Goal: Task Accomplishment & Management: Manage account settings

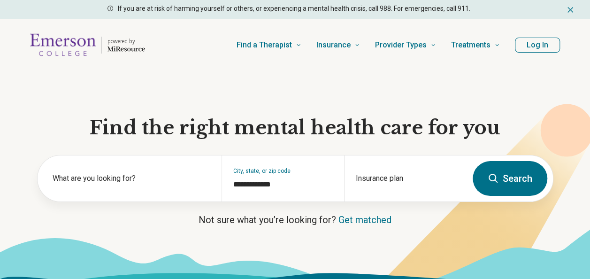
click at [543, 44] on button "Log In" at bounding box center [537, 45] width 45 height 15
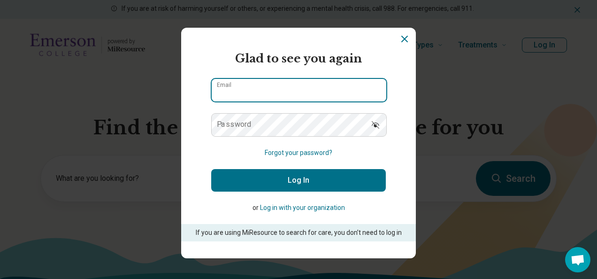
type input "**********"
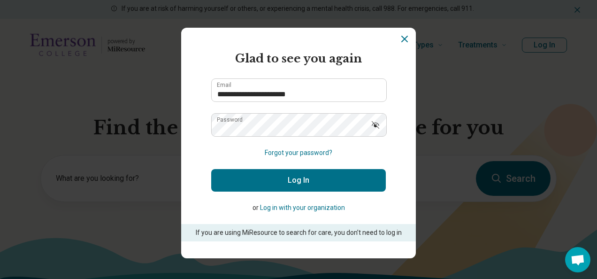
click at [315, 182] on button "Log In" at bounding box center [298, 180] width 175 height 23
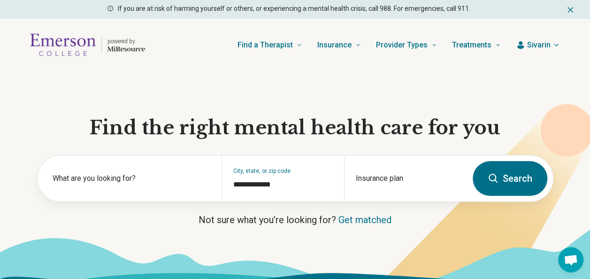
click at [537, 48] on span "Sivarin" at bounding box center [538, 44] width 23 height 11
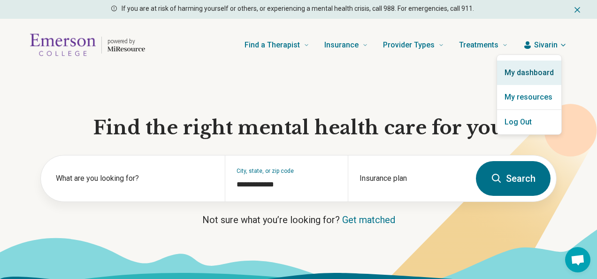
click at [530, 76] on link "My dashboard" at bounding box center [529, 73] width 64 height 24
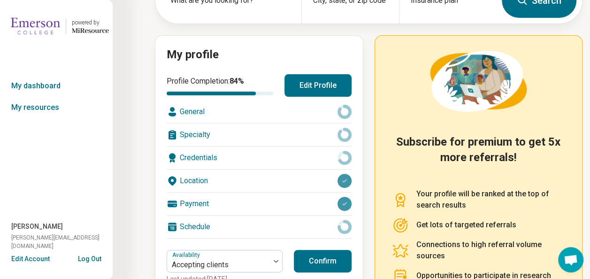
scroll to position [94, 0]
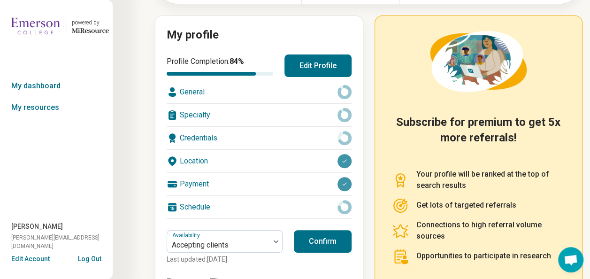
click at [329, 92] on div "General" at bounding box center [259, 92] width 185 height 23
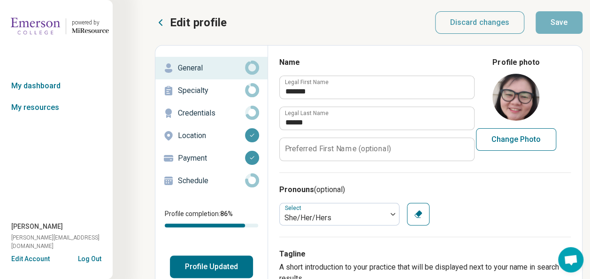
click at [196, 93] on p "Specialty" at bounding box center [211, 90] width 67 height 11
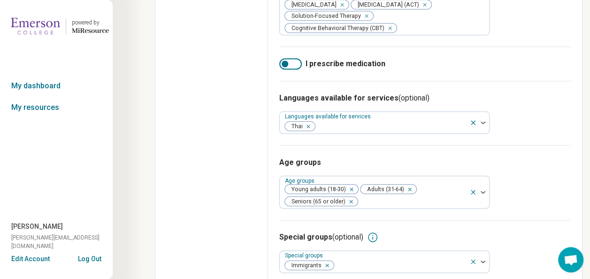
scroll to position [451, 0]
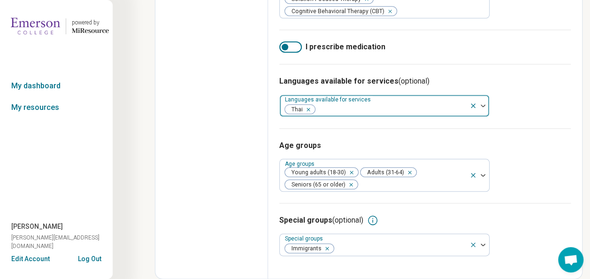
click at [345, 111] on div at bounding box center [391, 109] width 150 height 13
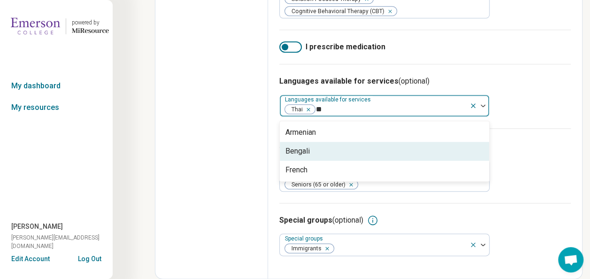
type input "*"
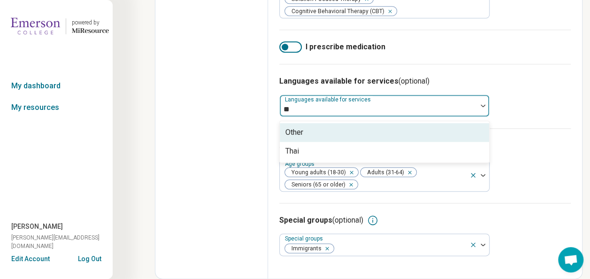
type input "***"
click at [345, 128] on div "Thai" at bounding box center [384, 132] width 209 height 19
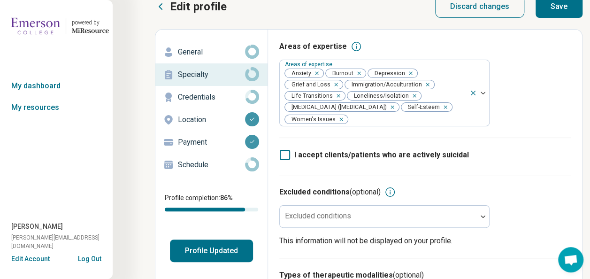
scroll to position [0, 0]
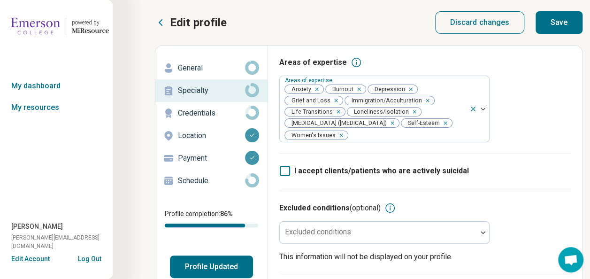
click at [214, 108] on p "Credentials" at bounding box center [211, 112] width 67 height 11
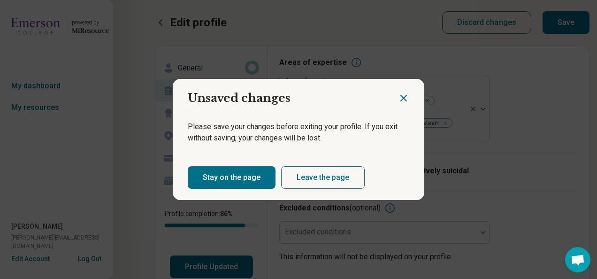
click at [401, 95] on icon "Close dialog" at bounding box center [403, 97] width 11 height 11
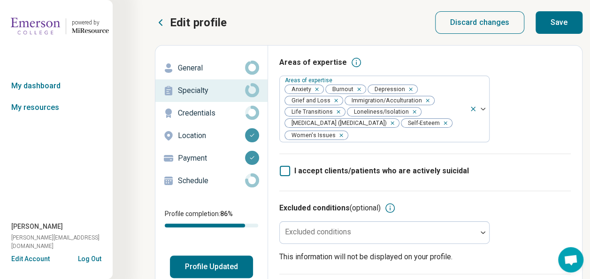
click at [567, 17] on button "Save" at bounding box center [559, 22] width 47 height 23
click at [215, 116] on p "Credentials" at bounding box center [211, 112] width 67 height 11
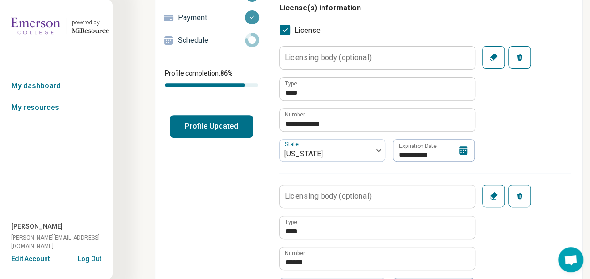
scroll to position [141, 0]
click at [355, 60] on label "Licensing body (optional)" at bounding box center [328, 57] width 87 height 8
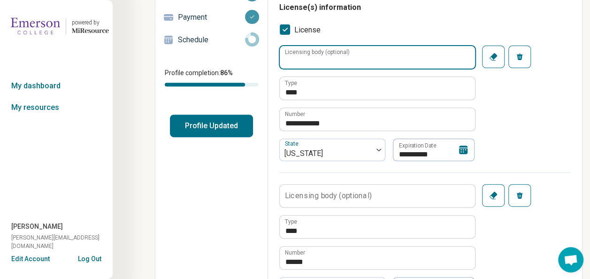
click at [355, 60] on input "Licensing body (optional)" at bounding box center [377, 57] width 195 height 23
type textarea "*"
type input "*"
type textarea "*"
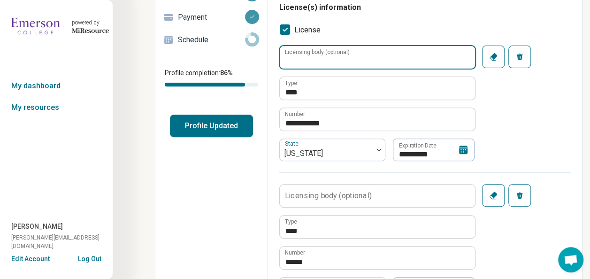
type textarea "*"
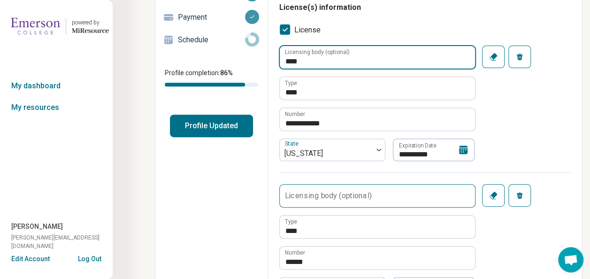
type input "****"
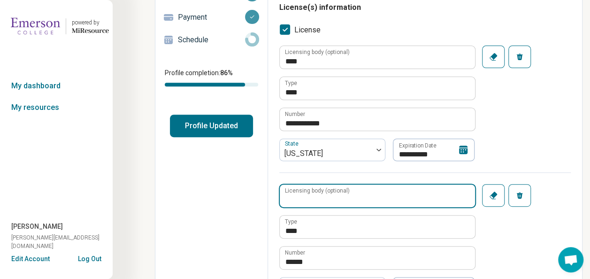
click at [387, 198] on input "Licensing body (optional)" at bounding box center [377, 195] width 195 height 23
type input "****"
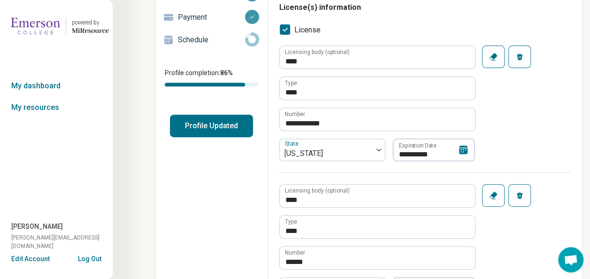
click at [538, 96] on div "**********" at bounding box center [425, 109] width 292 height 127
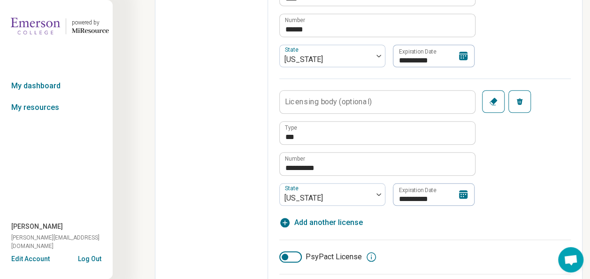
scroll to position [376, 0]
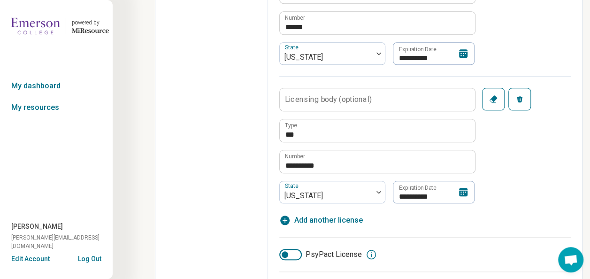
click at [354, 98] on label "Licensing body (optional)" at bounding box center [328, 99] width 87 height 8
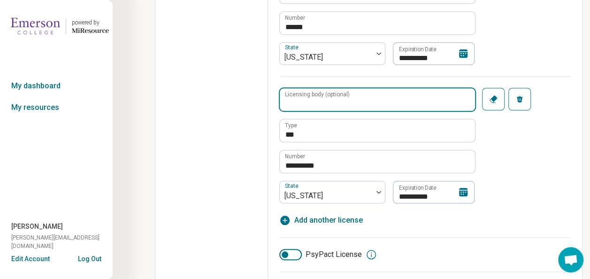
click at [354, 98] on input "Licensing body (optional)" at bounding box center [377, 99] width 195 height 23
type input "***"
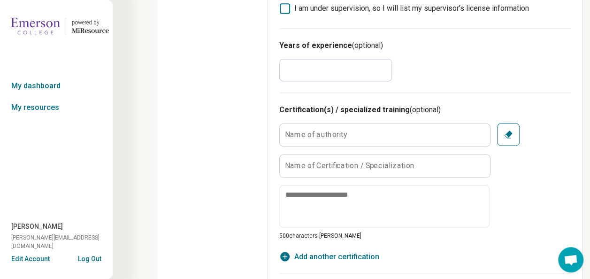
scroll to position [657, 0]
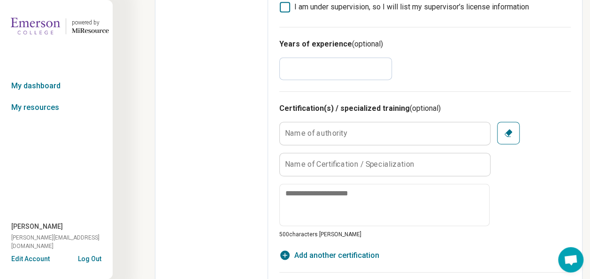
drag, startPoint x: 316, startPoint y: 66, endPoint x: 216, endPoint y: 65, distance: 100.5
click at [216, 65] on div "**********" at bounding box center [369, 77] width 428 height 1378
type input "*"
click at [247, 94] on div "Edit profile General Specialty Credentials Location Payment Schedule Profile co…" at bounding box center [211, 76] width 113 height 1377
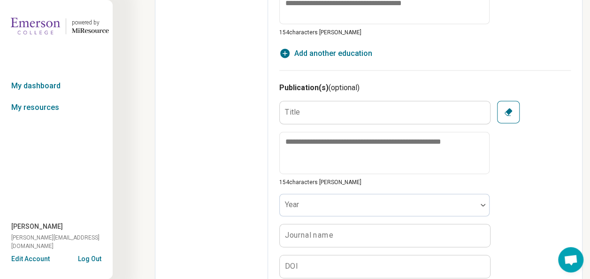
scroll to position [1080, 0]
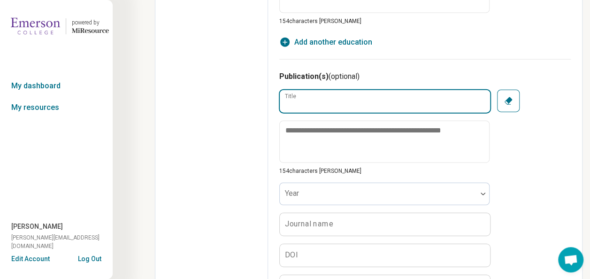
click at [321, 96] on input "Title" at bounding box center [385, 101] width 210 height 23
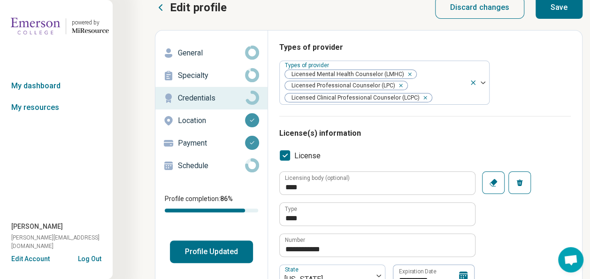
scroll to position [0, 0]
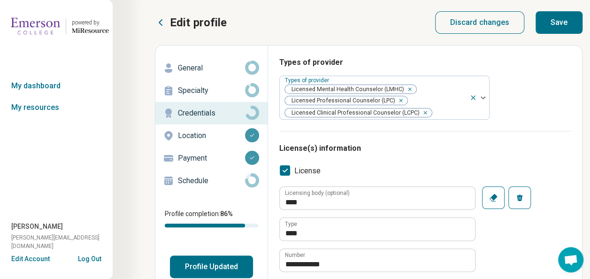
click at [570, 23] on button "Save" at bounding box center [559, 22] width 47 height 23
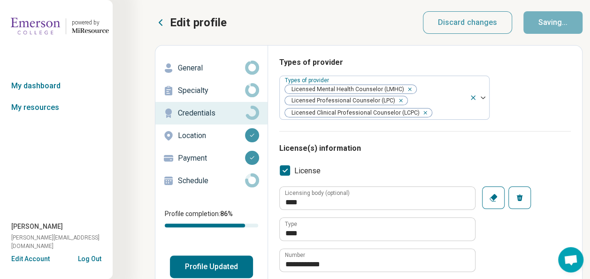
type textarea "*"
click at [221, 142] on div "Location" at bounding box center [211, 135] width 97 height 15
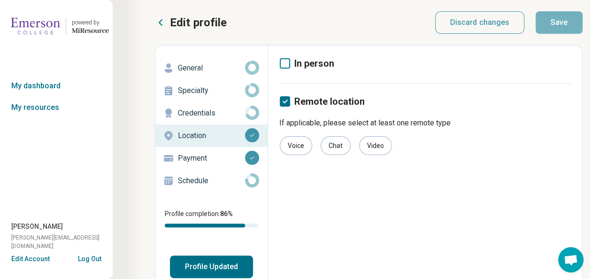
click at [226, 165] on div "Payment" at bounding box center [211, 158] width 97 height 15
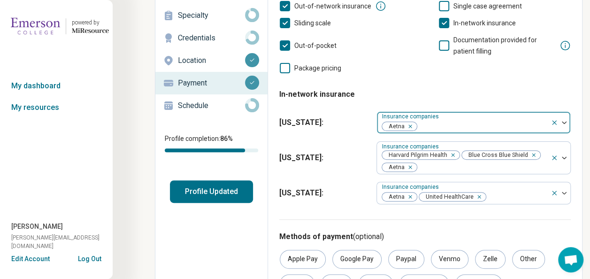
scroll to position [141, 0]
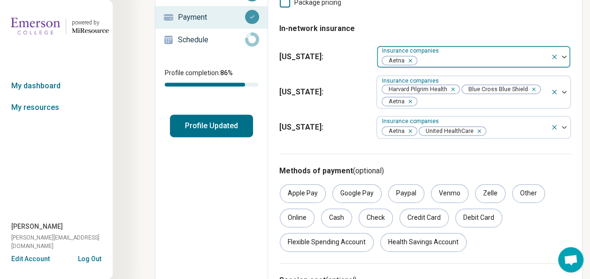
click at [430, 61] on div at bounding box center [482, 60] width 129 height 13
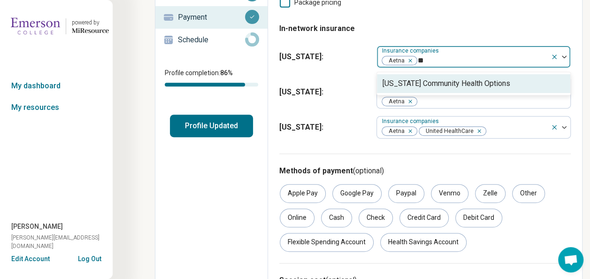
type input "*"
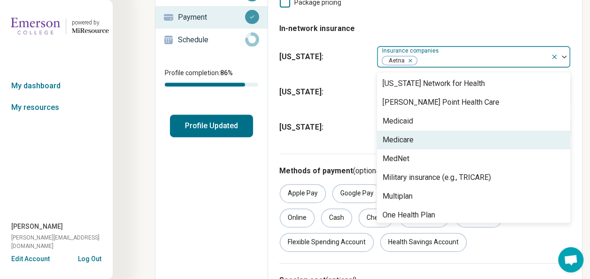
scroll to position [192, 0]
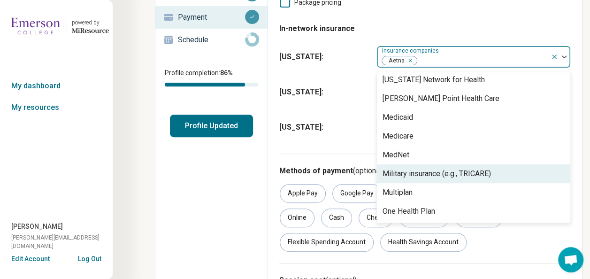
click at [289, 101] on div "[US_STATE] : Insurance companies Harvard Pilgrim Health Blue Cross Blue Shield …" at bounding box center [425, 92] width 292 height 40
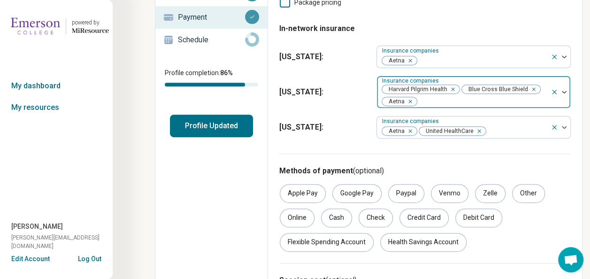
click at [441, 103] on div at bounding box center [482, 101] width 129 height 13
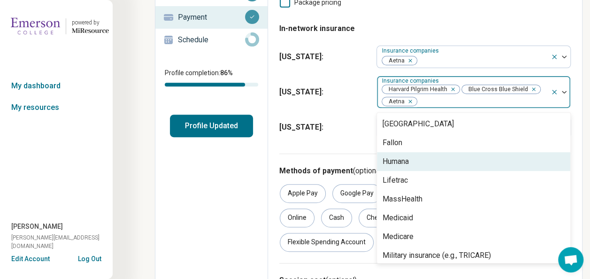
scroll to position [173, 0]
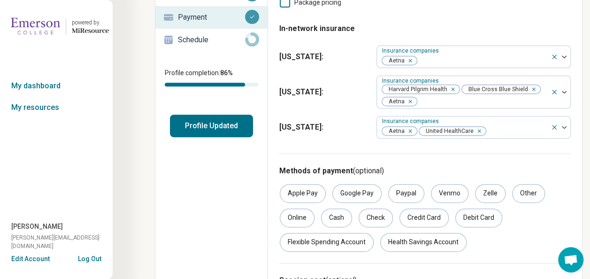
click at [332, 125] on span "[US_STATE] :" at bounding box center [324, 127] width 90 height 11
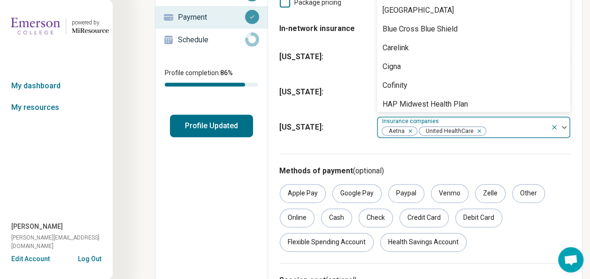
click at [504, 130] on div at bounding box center [517, 130] width 60 height 13
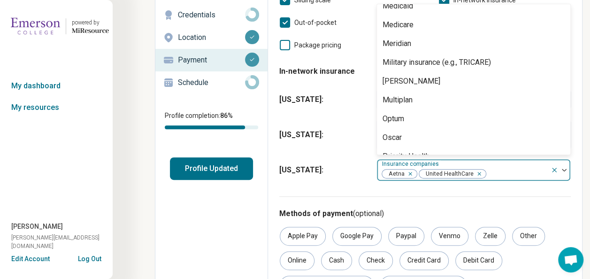
scroll to position [248, 0]
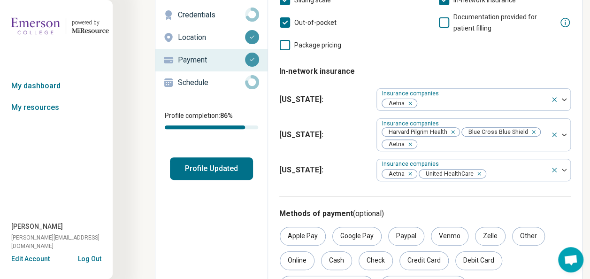
click at [355, 182] on div "[US_STATE] : Insurance companies Aetna United HealthCare" at bounding box center [425, 170] width 292 height 30
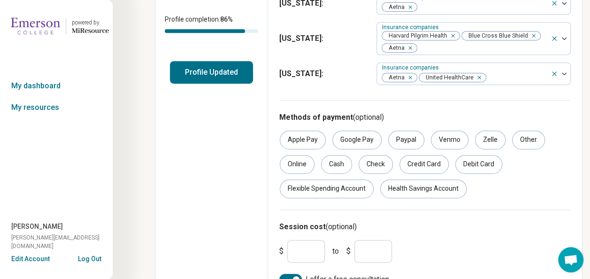
scroll to position [211, 0]
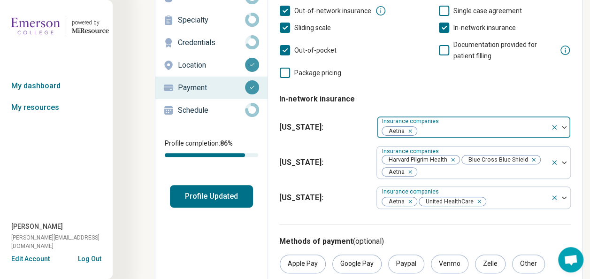
click at [453, 132] on div at bounding box center [482, 130] width 129 height 13
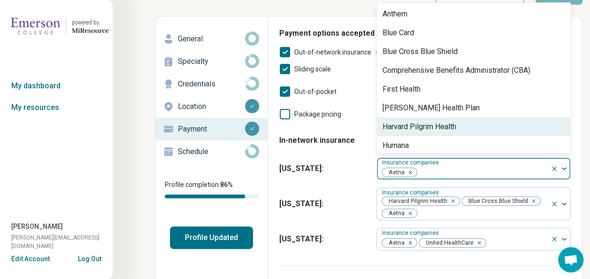
scroll to position [28, 0]
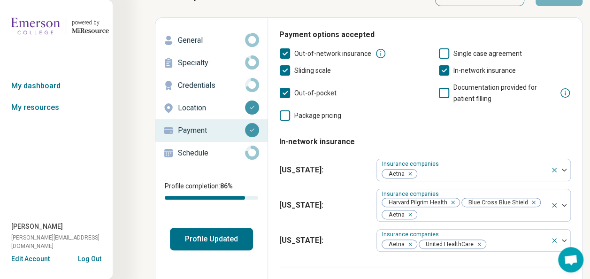
click at [334, 193] on div "[US_STATE] : Insurance companies Harvard Pilgrim Health Blue Cross Blue Shield …" at bounding box center [425, 205] width 292 height 40
click at [186, 153] on p "Schedule" at bounding box center [211, 152] width 67 height 11
